Goal: Transaction & Acquisition: Purchase product/service

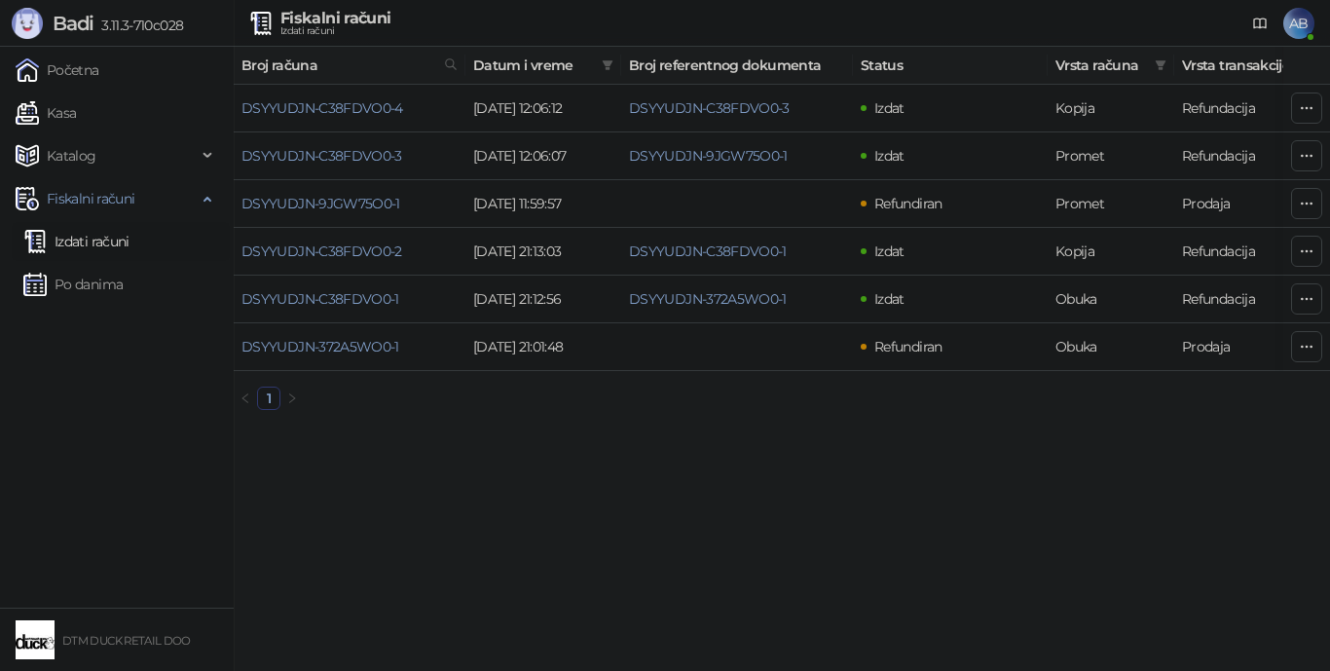
click at [766, 426] on html "Badi 3.11.3-710c028 Početna Kasa Katalog Fiskalni računi Izdati računi Po danim…" at bounding box center [665, 213] width 1330 height 426
click at [76, 110] on link "Kasa" at bounding box center [46, 112] width 60 height 39
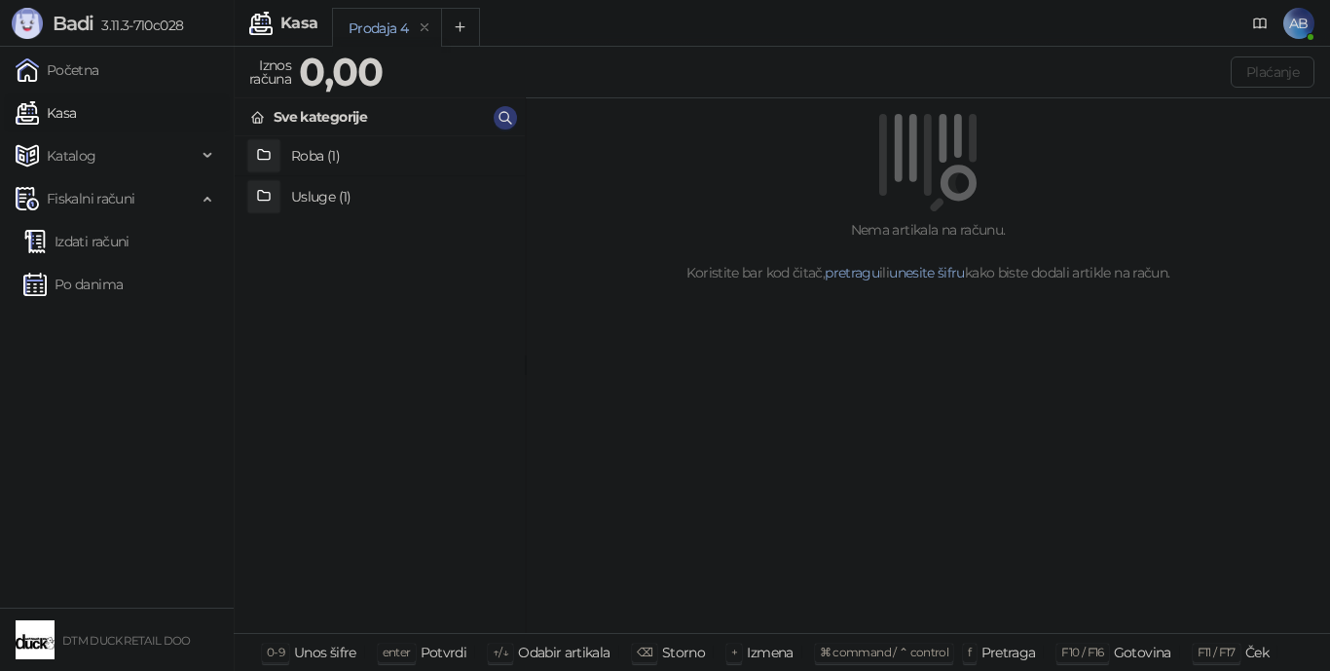
click at [59, 109] on link "Kasa" at bounding box center [46, 112] width 60 height 39
click at [331, 194] on h4 "Usluge (1)" at bounding box center [400, 196] width 218 height 31
click at [330, 158] on h4 "Pakovanje poklona" at bounding box center [400, 156] width 218 height 31
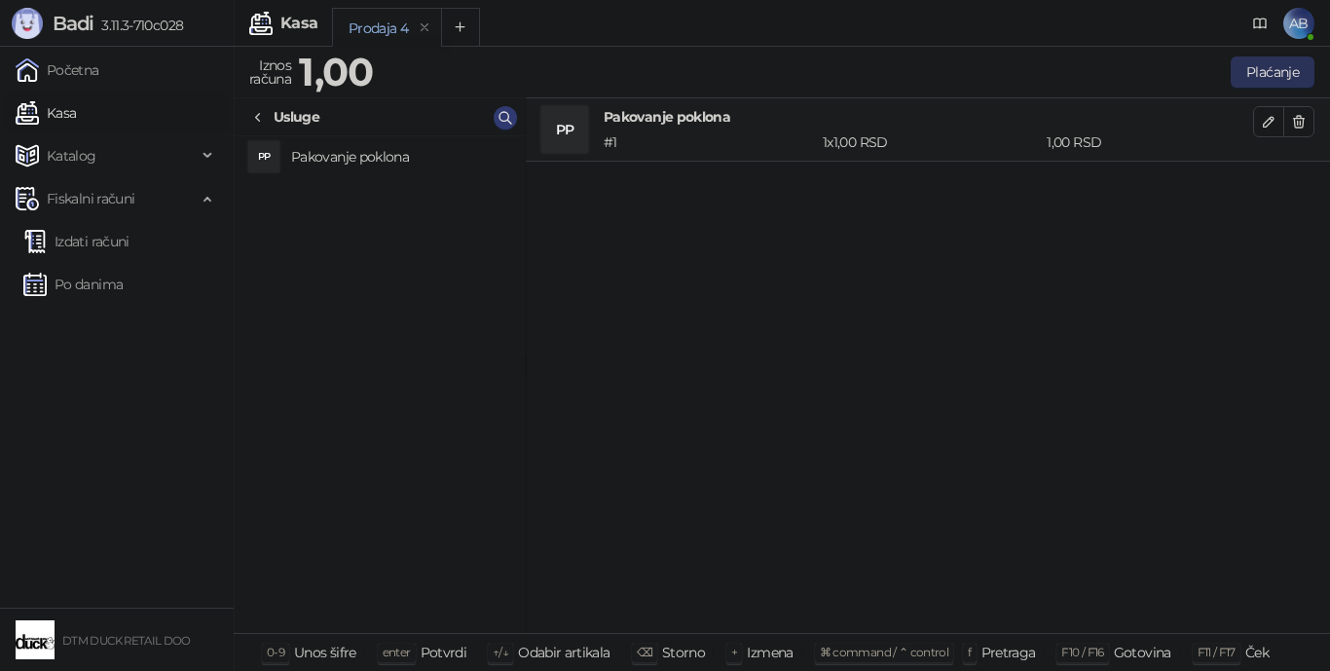
click at [1268, 73] on button "Plaćanje" at bounding box center [1273, 71] width 84 height 31
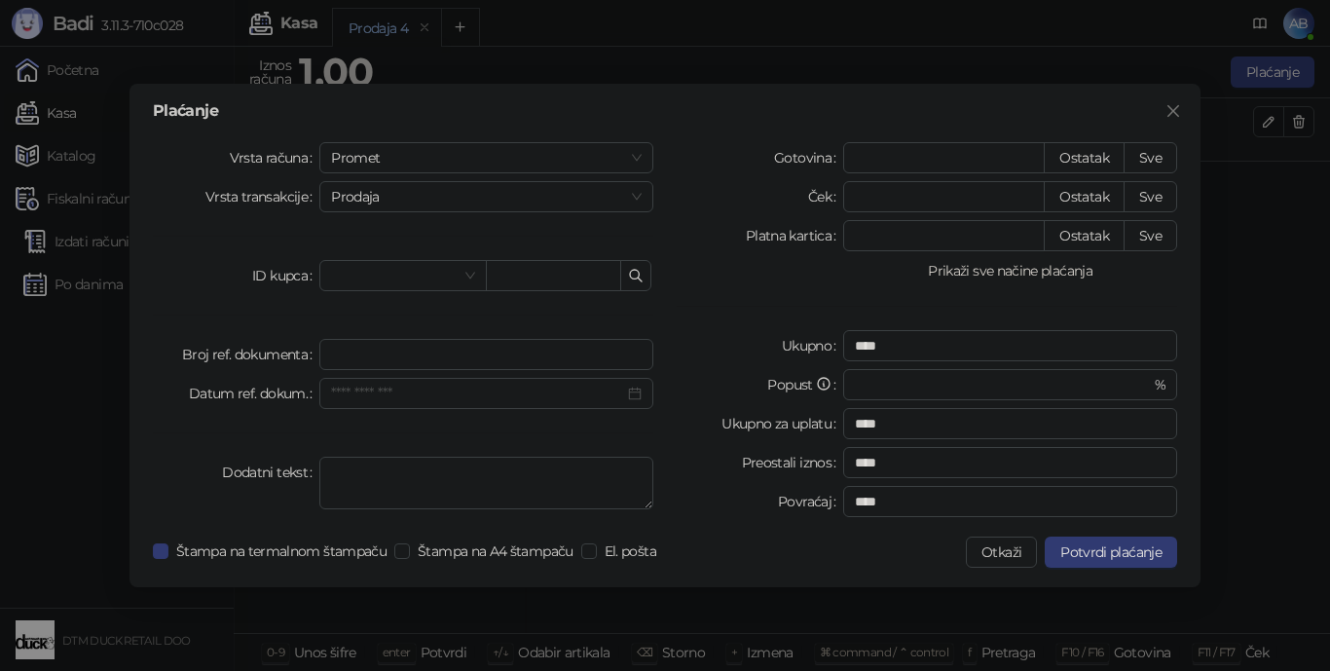
click at [1064, 271] on button "Prikaži sve načine plaćanja" at bounding box center [1010, 270] width 334 height 23
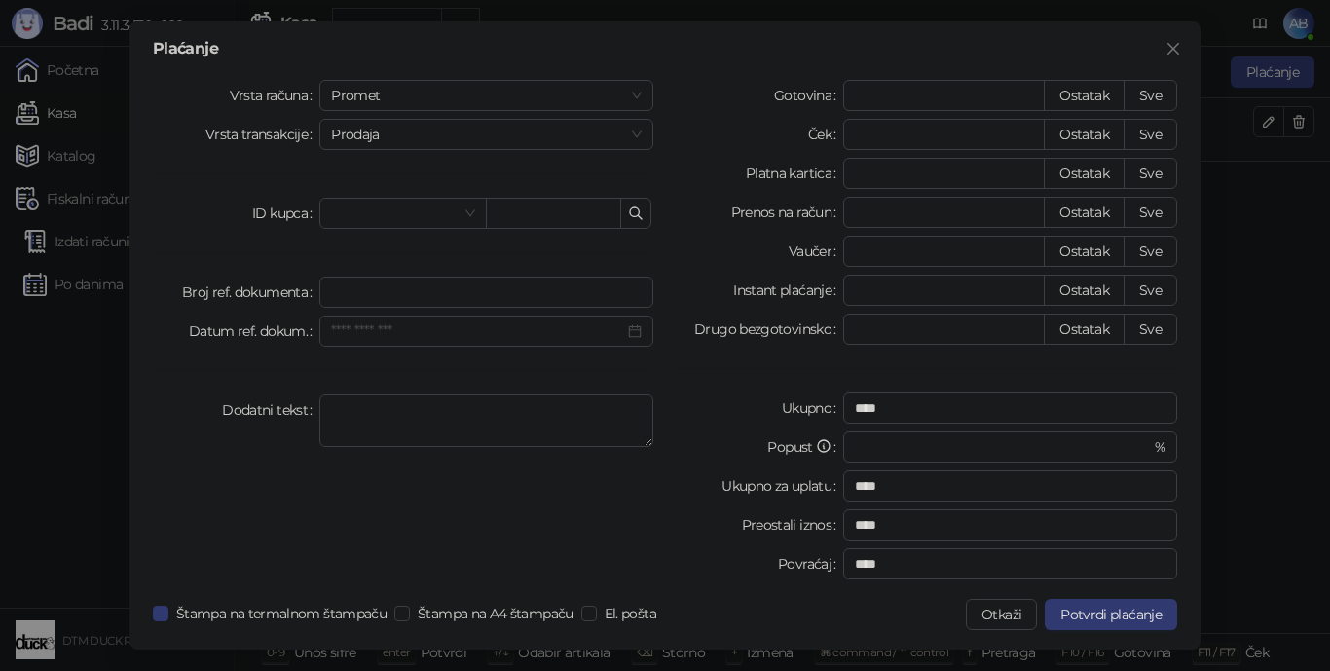
click at [773, 97] on div "Gotovina" at bounding box center [760, 95] width 167 height 31
click at [781, 97] on label "Gotovina" at bounding box center [808, 95] width 69 height 31
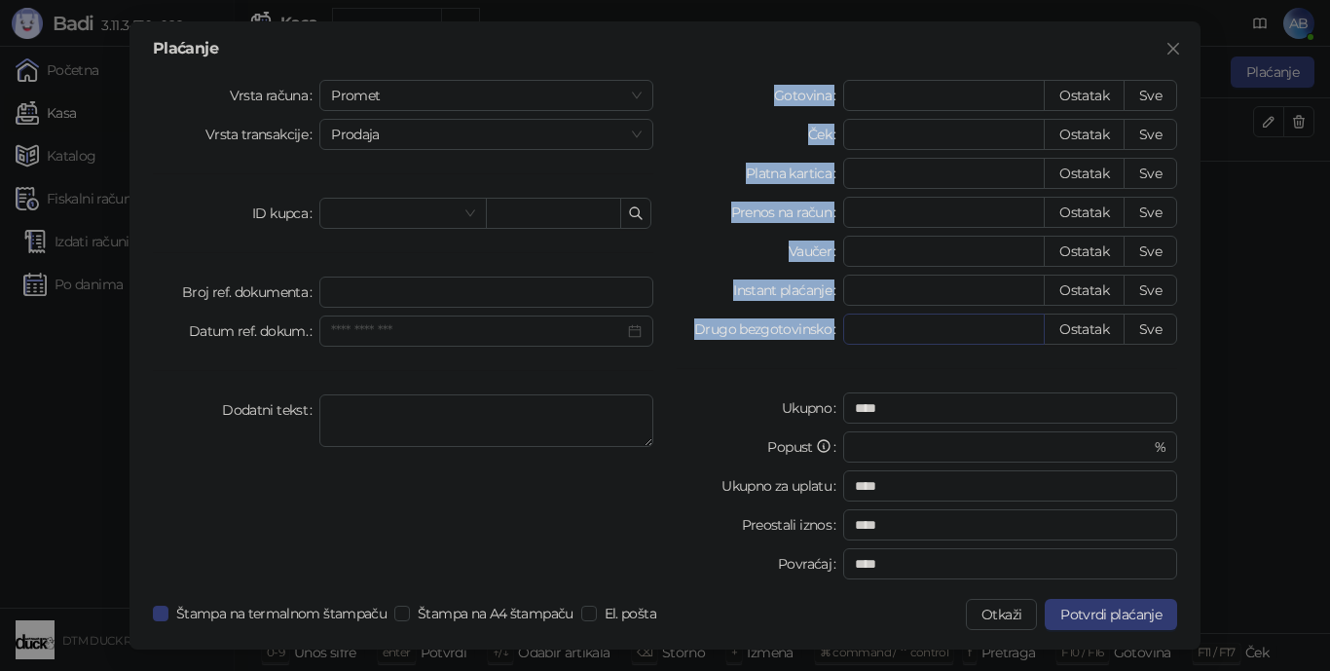
drag, startPoint x: 781, startPoint y: 95, endPoint x: 848, endPoint y: 334, distance: 247.9
click at [849, 339] on div "Gotovina * Ostatak Sve Ček * Ostatak Sve Platna kartica * Ostatak Sve Prenos na…" at bounding box center [927, 333] width 524 height 507
copy div "Gotovina Ostatak Sve Ček Ostatak Sve Platna kartica Ostatak Sve Prenos na račun…"
